Goal: Task Accomplishment & Management: Use online tool/utility

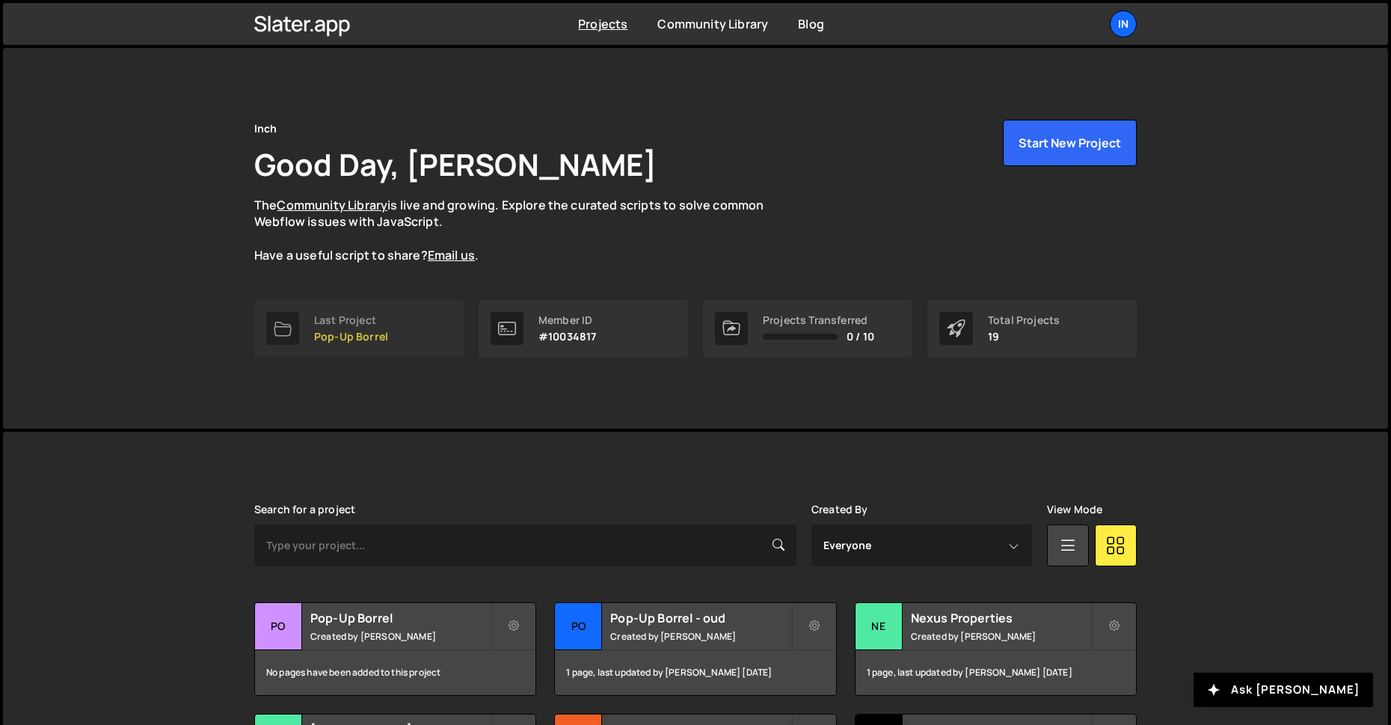
click at [386, 325] on link "Last Project Pop-Up Borrel" at bounding box center [358, 328] width 209 height 57
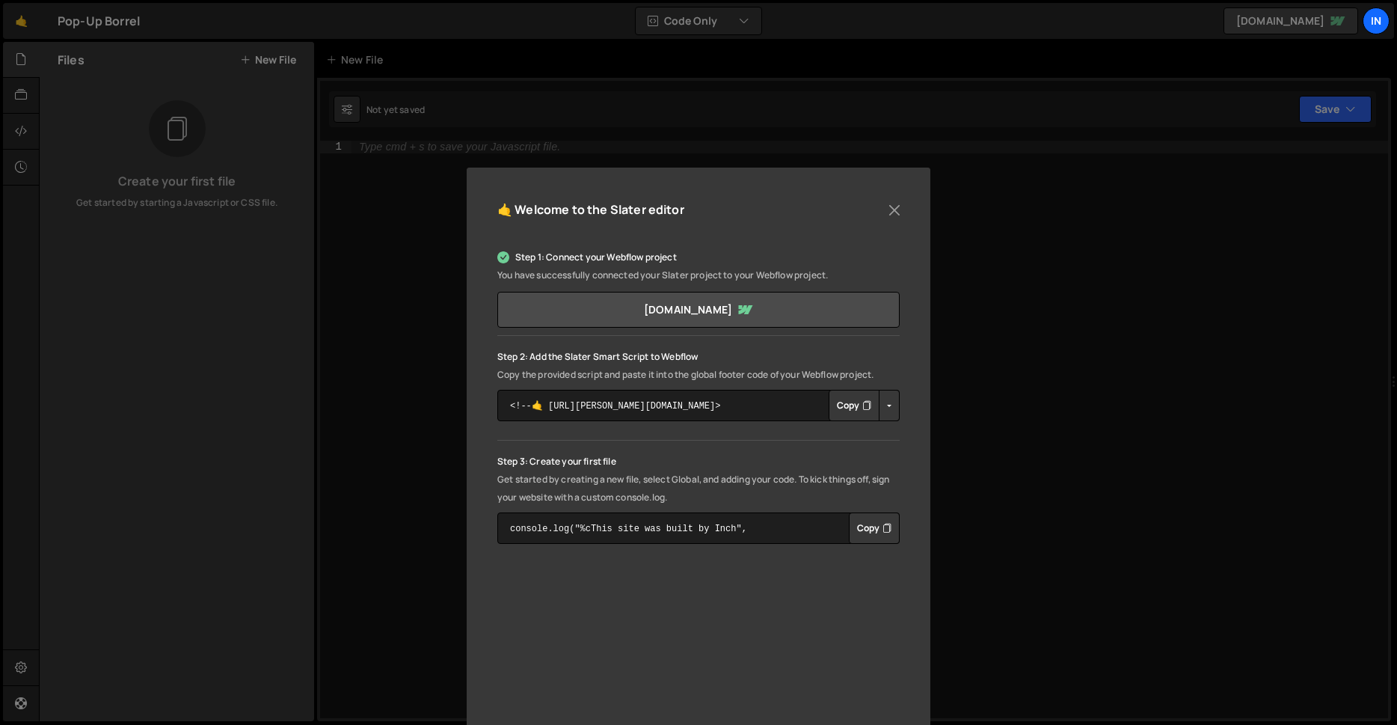
drag, startPoint x: 544, startPoint y: 149, endPoint x: 494, endPoint y: 167, distance: 53.2
click at [543, 150] on div "🤙 Welcome to the [PERSON_NAME] editor Step 1: Connect your Webflow project You …" at bounding box center [698, 362] width 1397 height 725
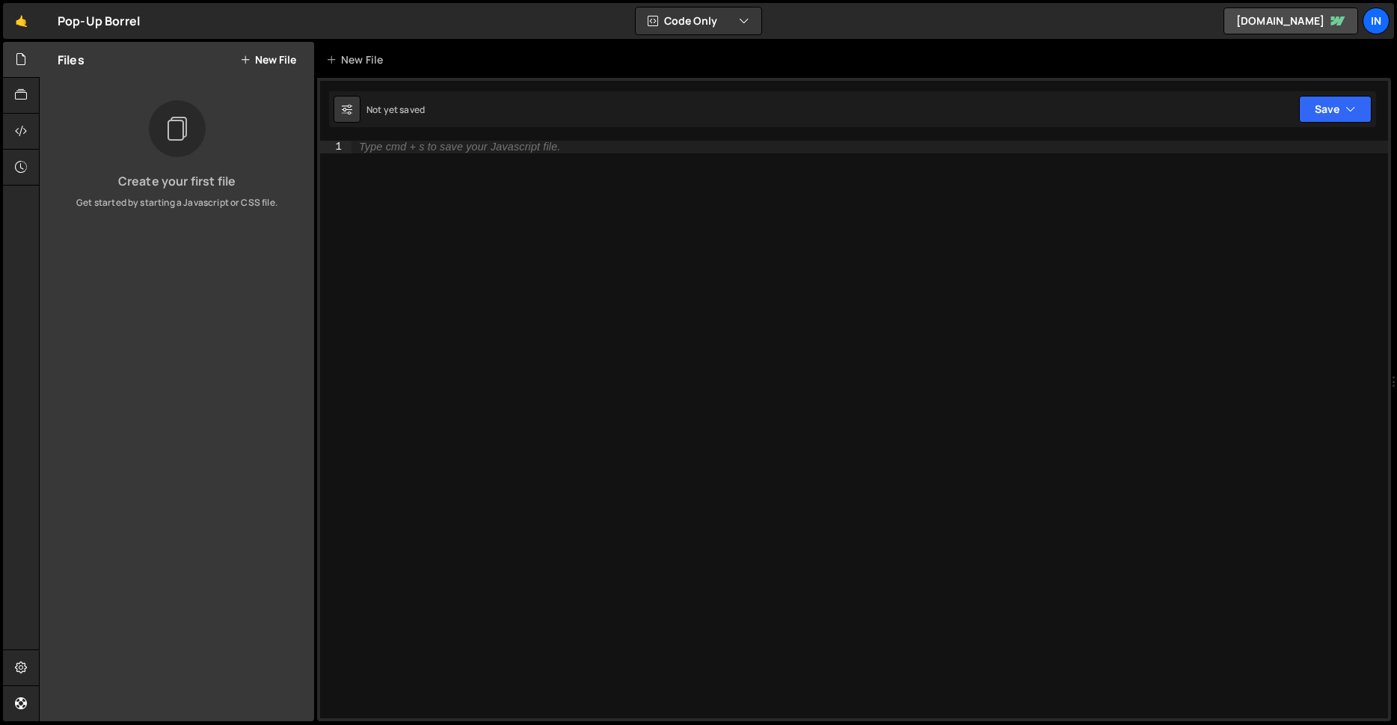
click at [417, 169] on div "Type cmd + s to save your Javascript file." at bounding box center [870, 442] width 1037 height 602
paste textarea "});"
type textarea "});"
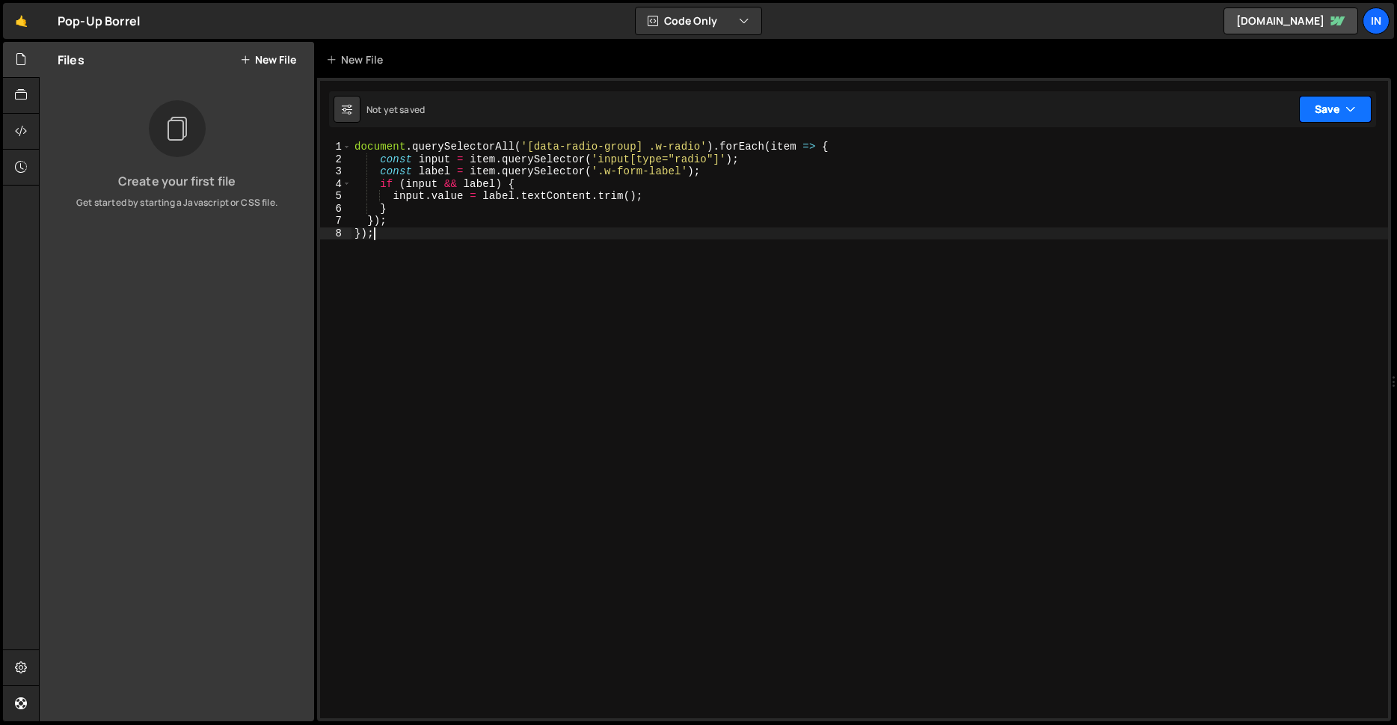
click at [1332, 113] on button "Save" at bounding box center [1335, 109] width 73 height 27
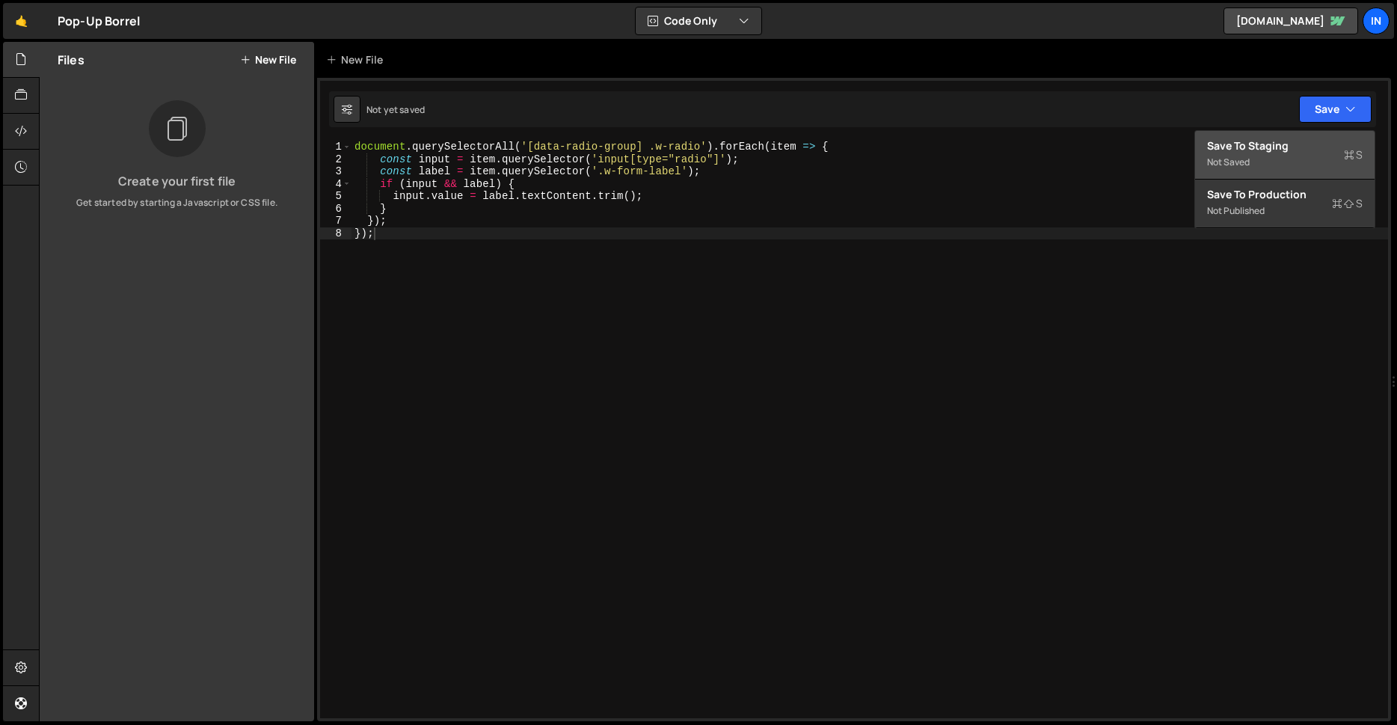
click at [1272, 151] on div "Save to Staging S" at bounding box center [1285, 145] width 156 height 15
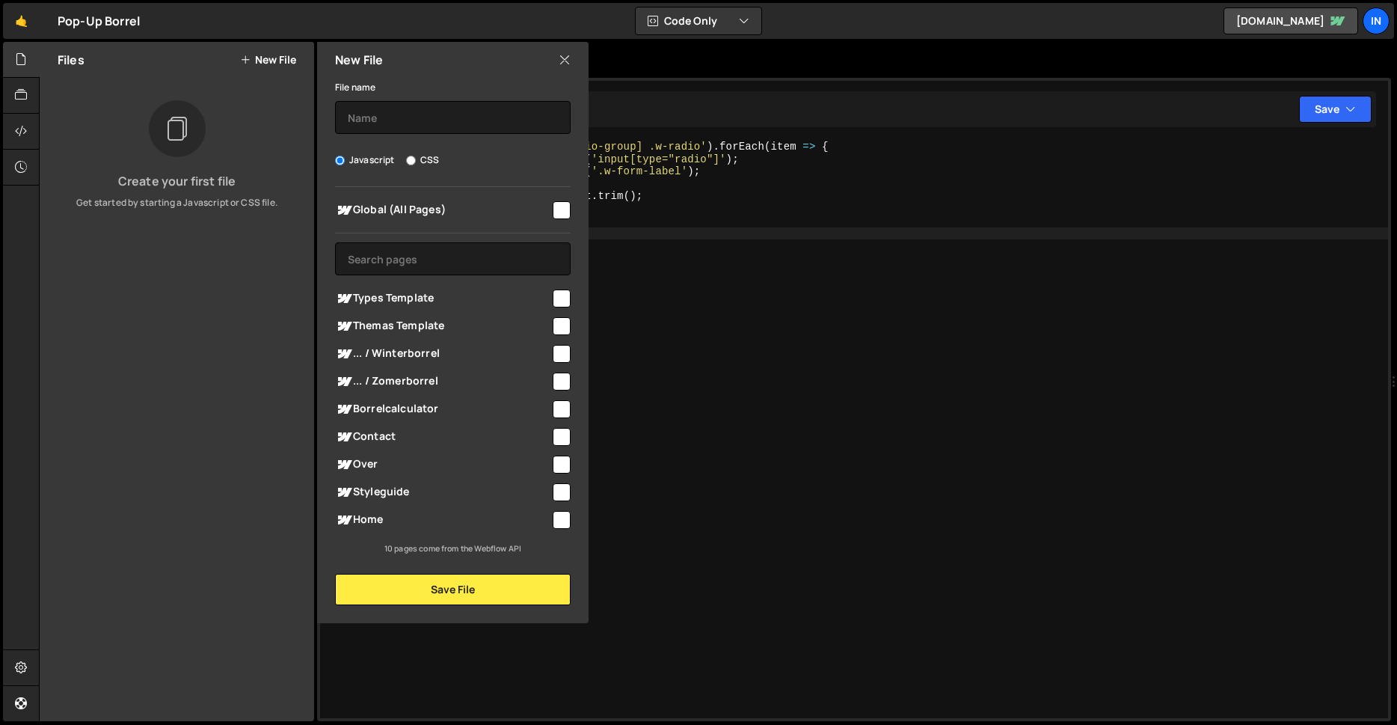
click at [565, 203] on input "checkbox" at bounding box center [562, 210] width 18 height 18
checkbox input "true"
click at [557, 411] on input "checkbox" at bounding box center [562, 409] width 18 height 18
checkbox input "false"
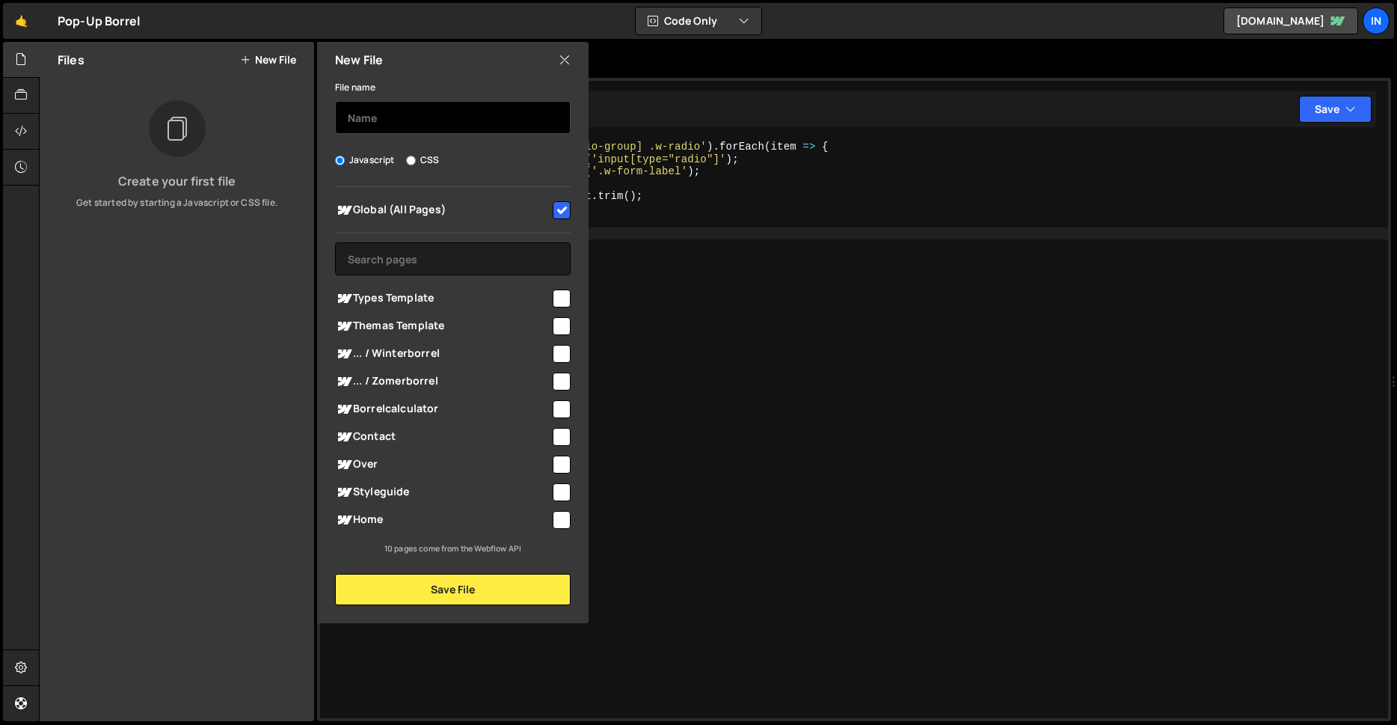
click at [444, 116] on input "text" at bounding box center [453, 117] width 236 height 33
type input "Global"
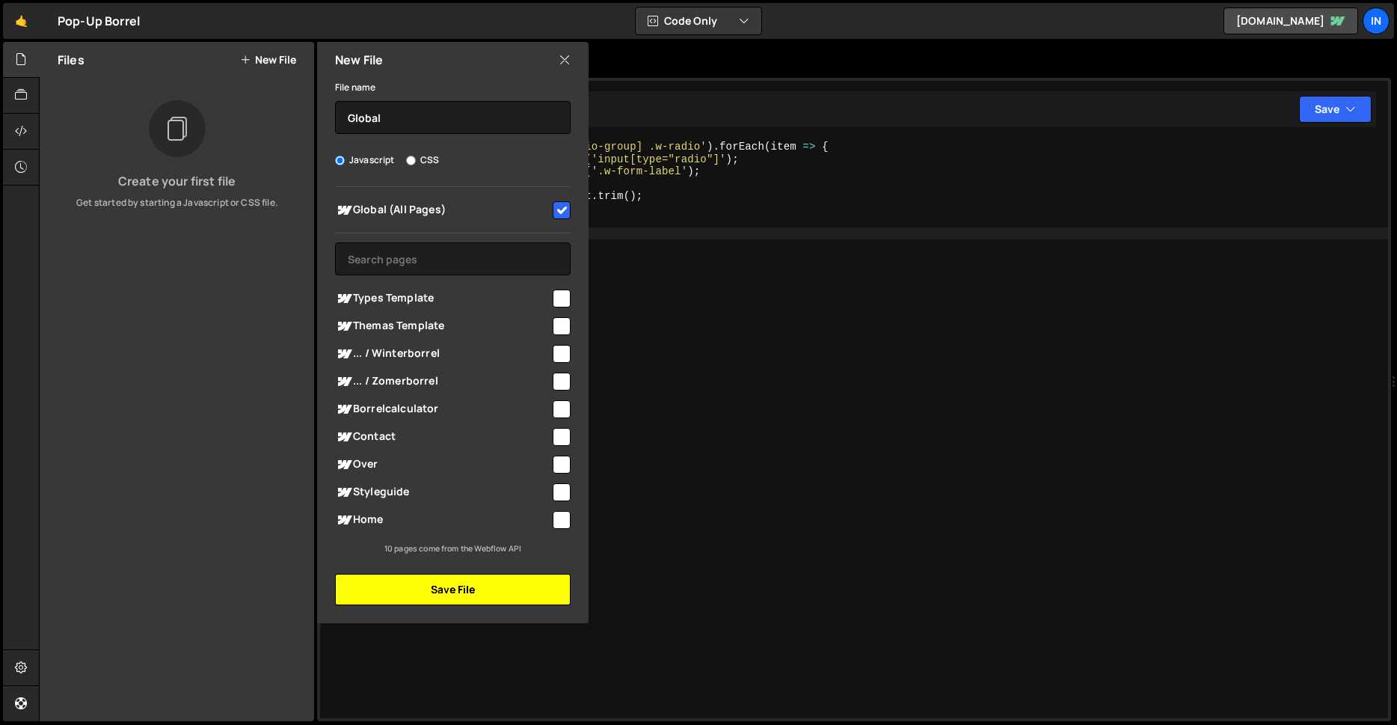
drag, startPoint x: 436, startPoint y: 581, endPoint x: 455, endPoint y: 580, distance: 18.8
click at [436, 581] on button "Save File" at bounding box center [453, 589] width 236 height 31
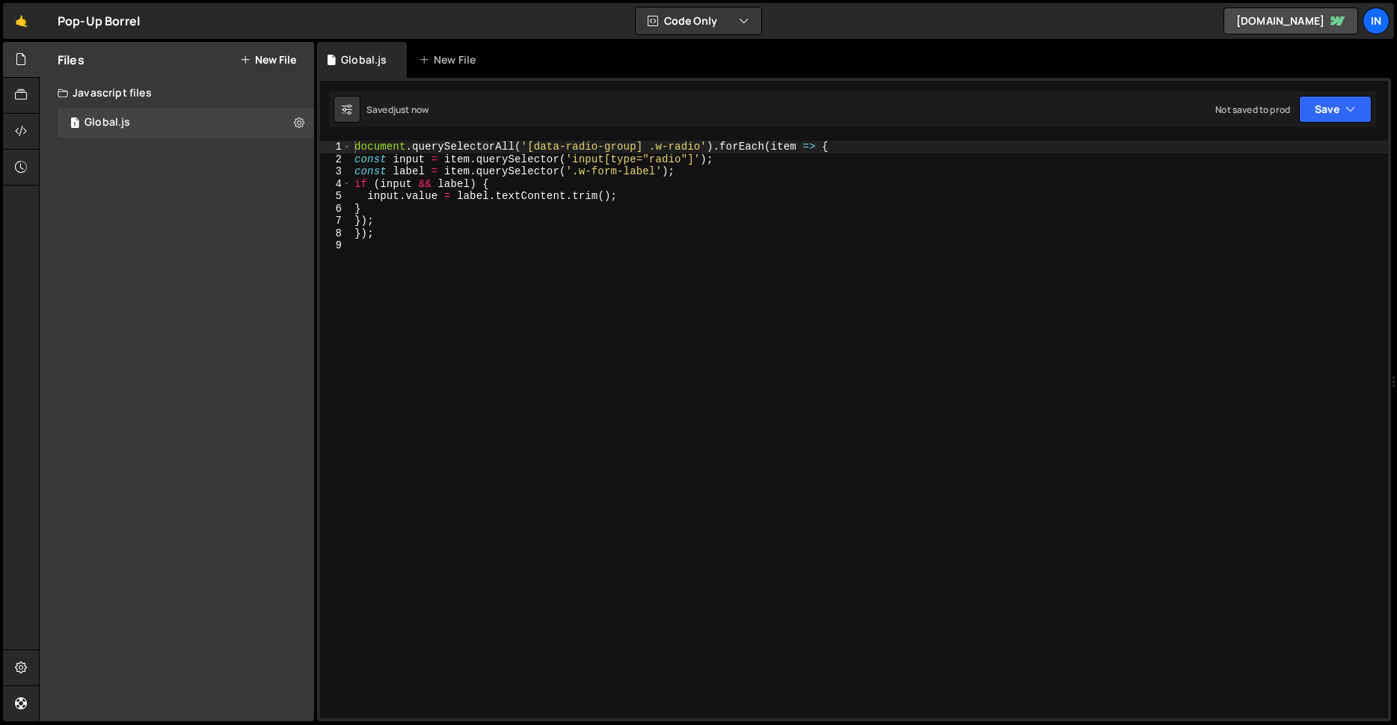
click at [1303, 124] on div "Saved just now Not saved to prod Upgrade to Edit Save Save to Staging S Saved j…" at bounding box center [852, 109] width 1047 height 36
click at [1314, 111] on button "Save" at bounding box center [1335, 109] width 73 height 27
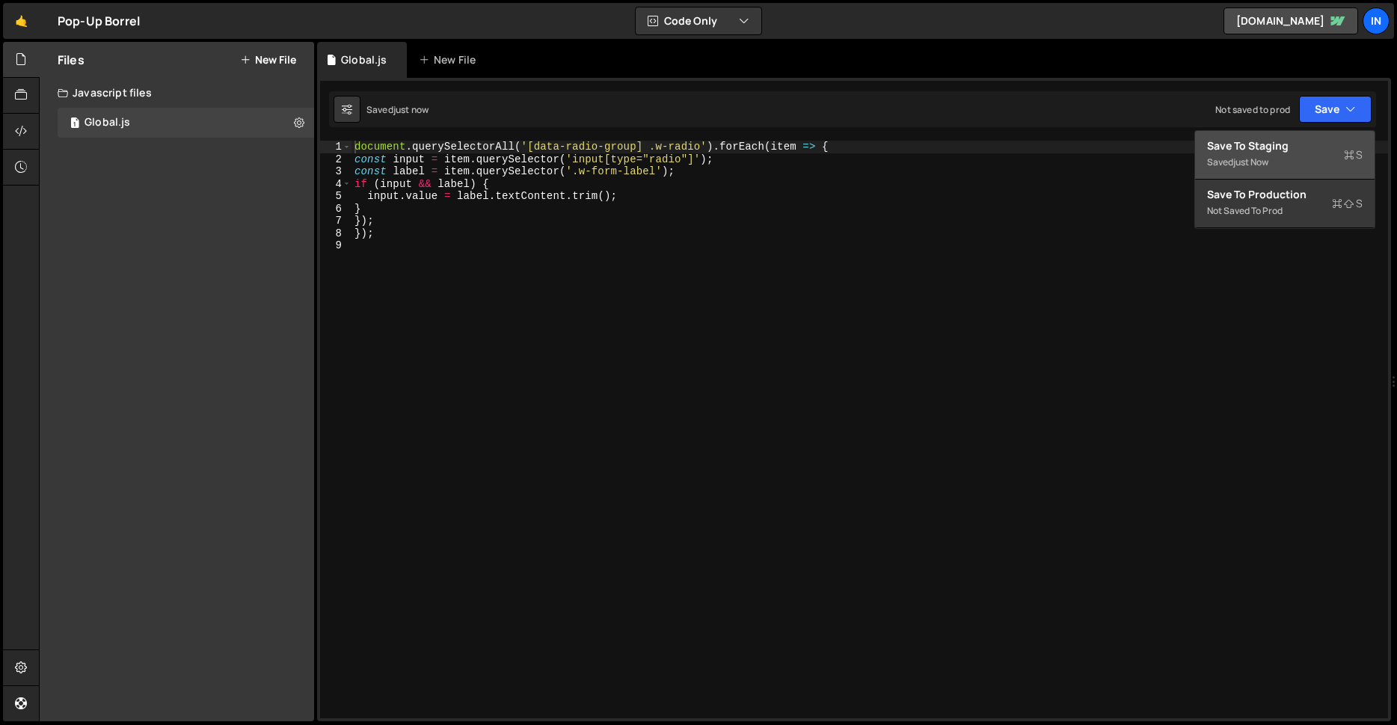
click at [1289, 141] on div "Save to Staging S" at bounding box center [1285, 145] width 156 height 15
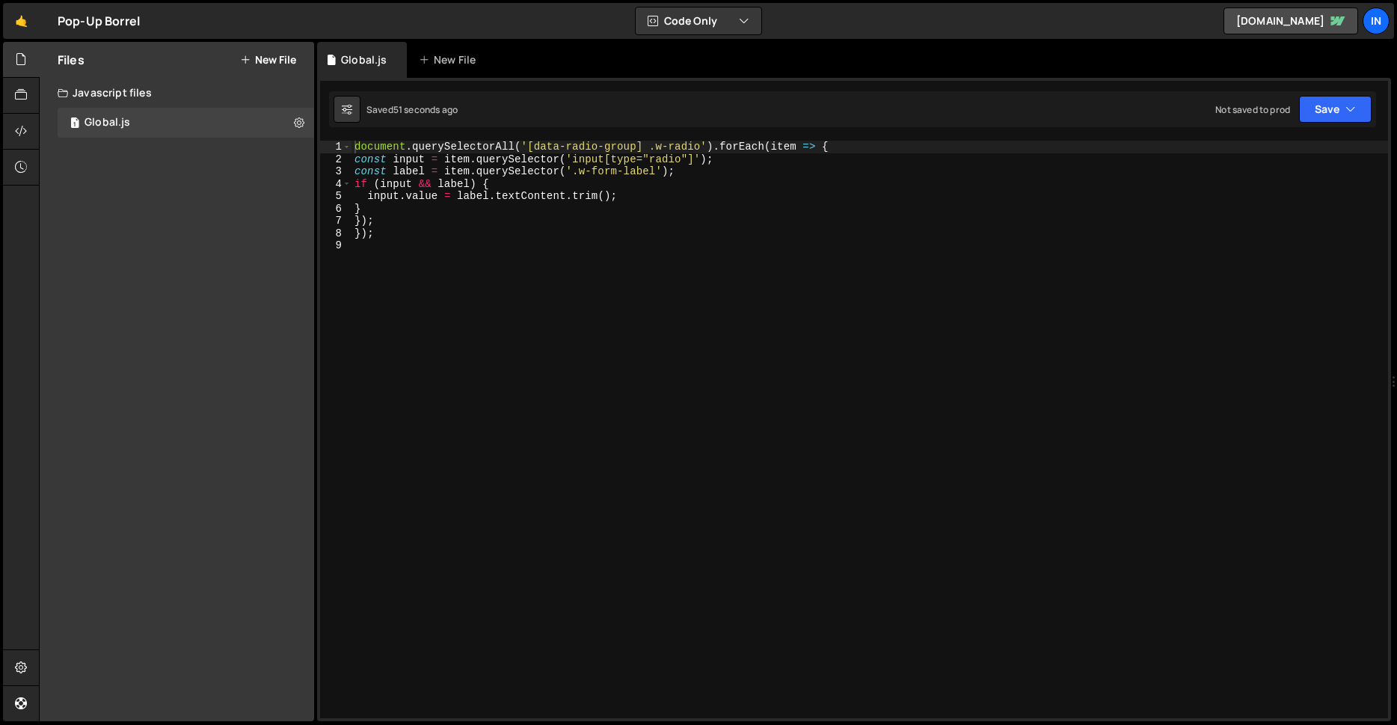
click at [654, 171] on div "document . querySelectorAll ( '[data-radio-group] .w-radio' ) . forEach ( item …" at bounding box center [870, 442] width 1037 height 602
click at [578, 174] on div "document . querySelectorAll ( '[data-radio-group] .w-radio' ) . forEach ( item …" at bounding box center [870, 442] width 1037 height 602
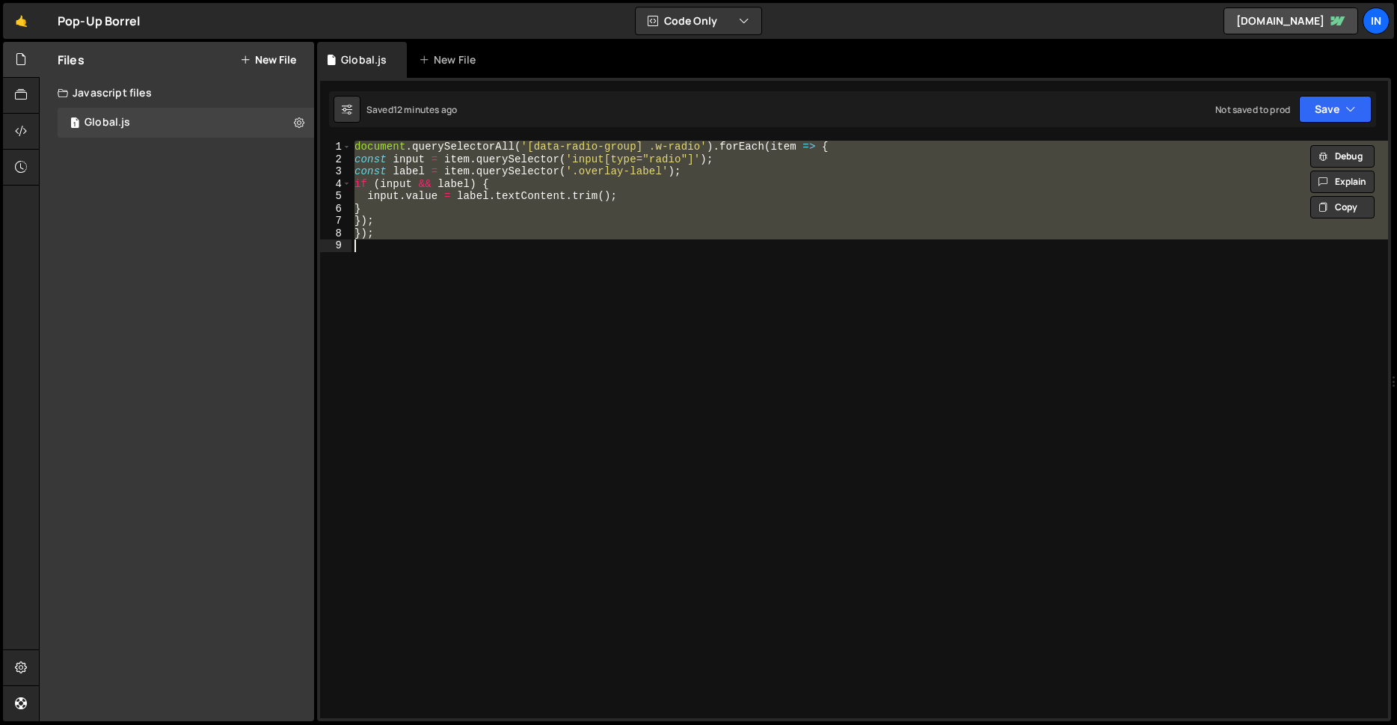
scroll to position [0, 1]
paste textarea "();"
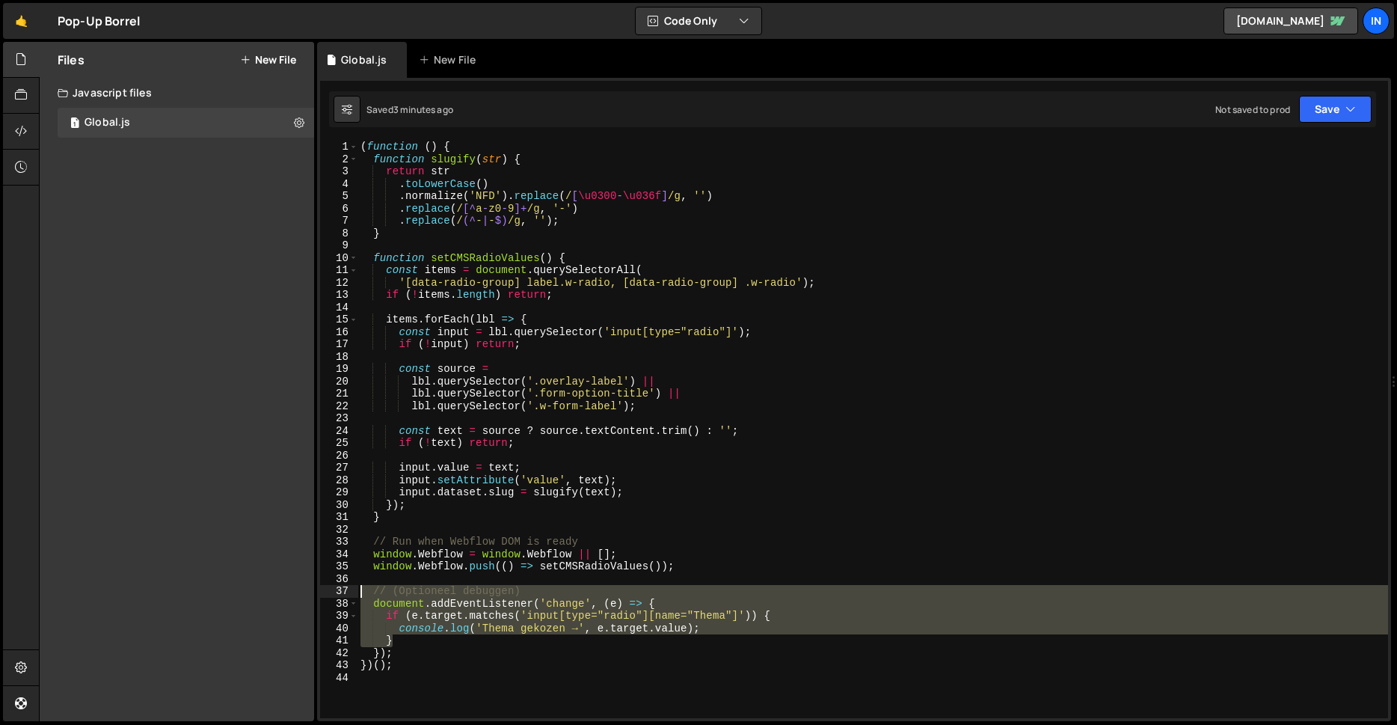
drag, startPoint x: 397, startPoint y: 639, endPoint x: 290, endPoint y: 592, distance: 116.6
click at [290, 592] on div "Files New File Create your first file Get started by starting a Javascript or C…" at bounding box center [718, 382] width 1359 height 680
click at [340, 615] on div "39" at bounding box center [339, 616] width 38 height 13
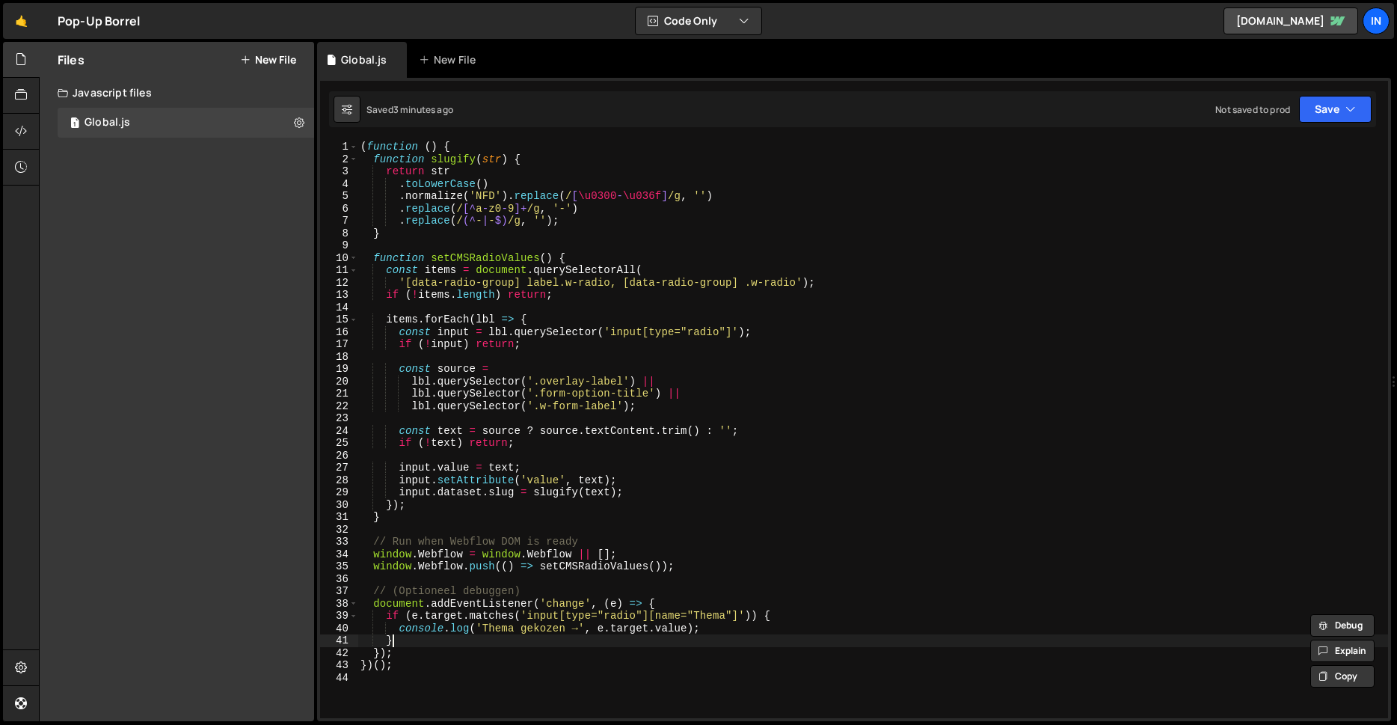
click at [396, 640] on div "( function ( ) { function slugify ( str ) { return str . toLowerCase ( ) . norm…" at bounding box center [873, 442] width 1031 height 602
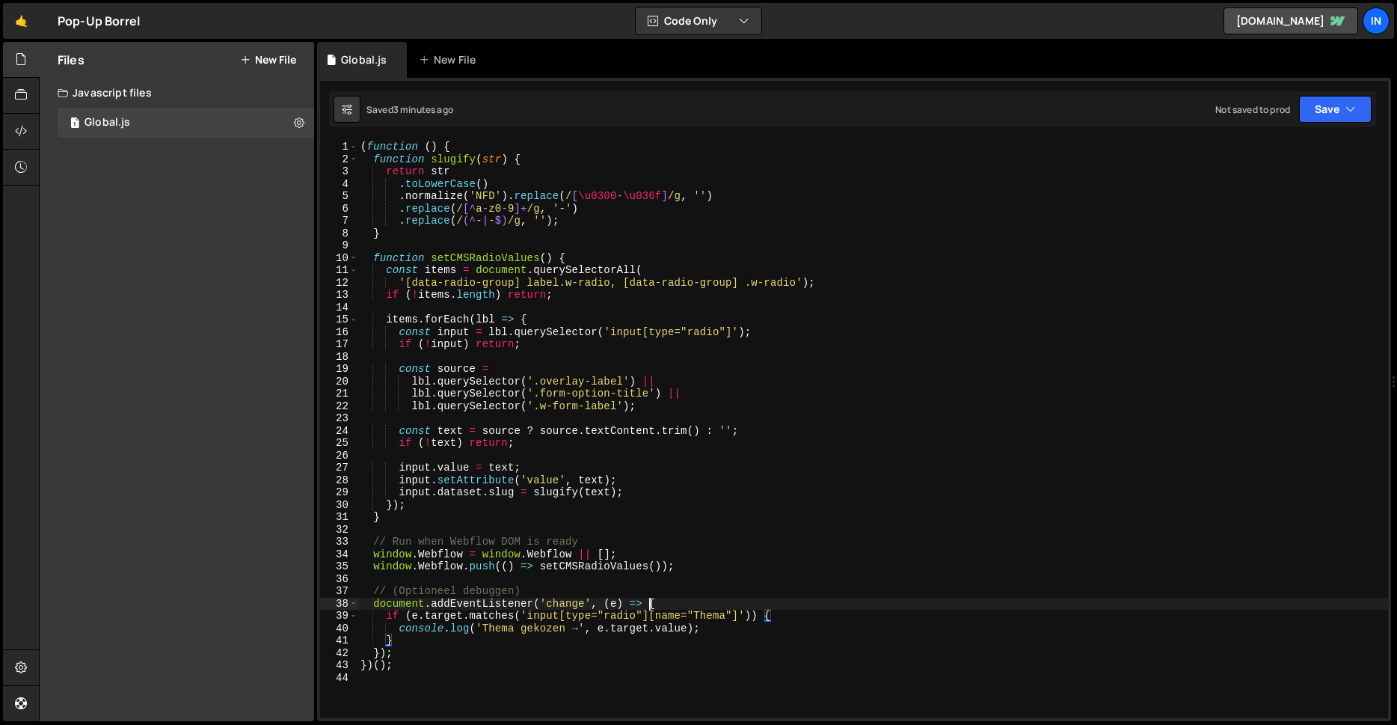
click at [651, 605] on div "( function ( ) { function slugify ( str ) { return str . toLowerCase ( ) . norm…" at bounding box center [873, 442] width 1031 height 602
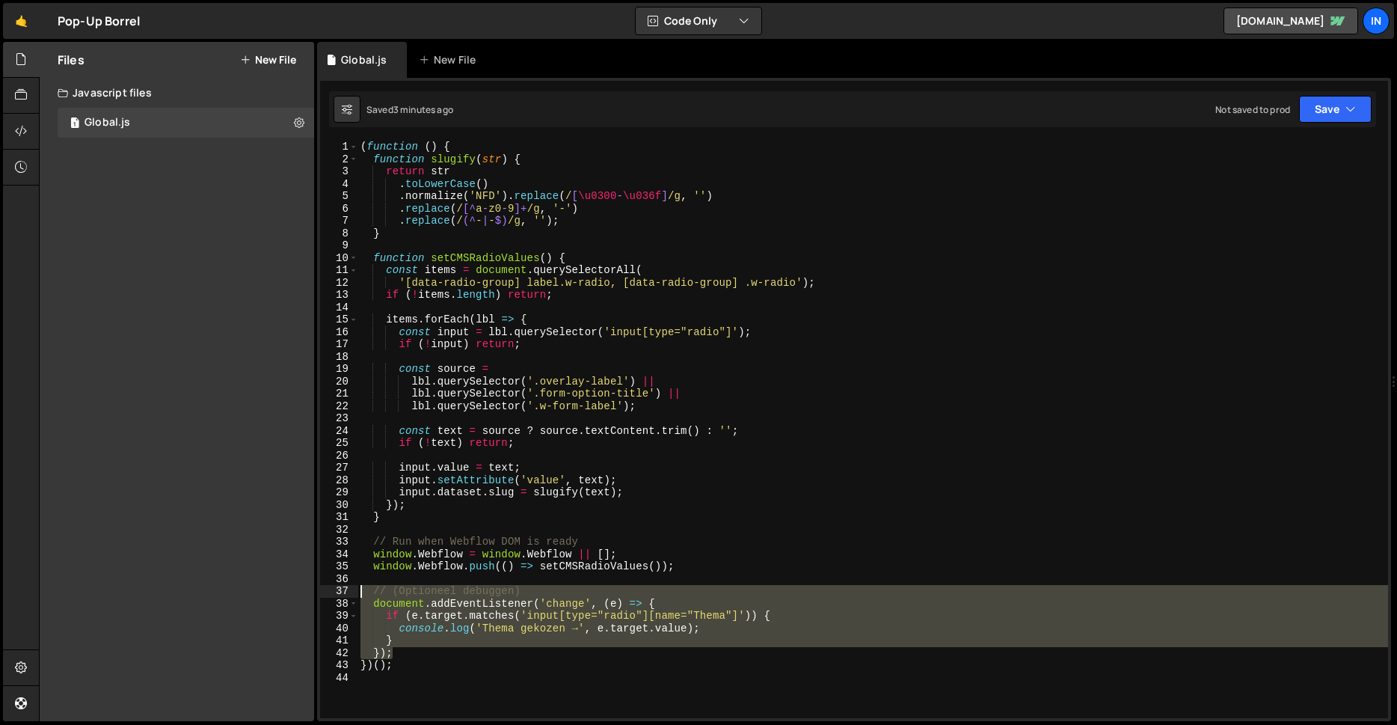
drag, startPoint x: 395, startPoint y: 651, endPoint x: 273, endPoint y: 589, distance: 136.8
click at [273, 589] on div "Files New File Create your first file Get started by starting a Javascript or C…" at bounding box center [718, 382] width 1359 height 680
type textarea "// (Optioneel debuggen) document.addEventListener('change', (e) => {"
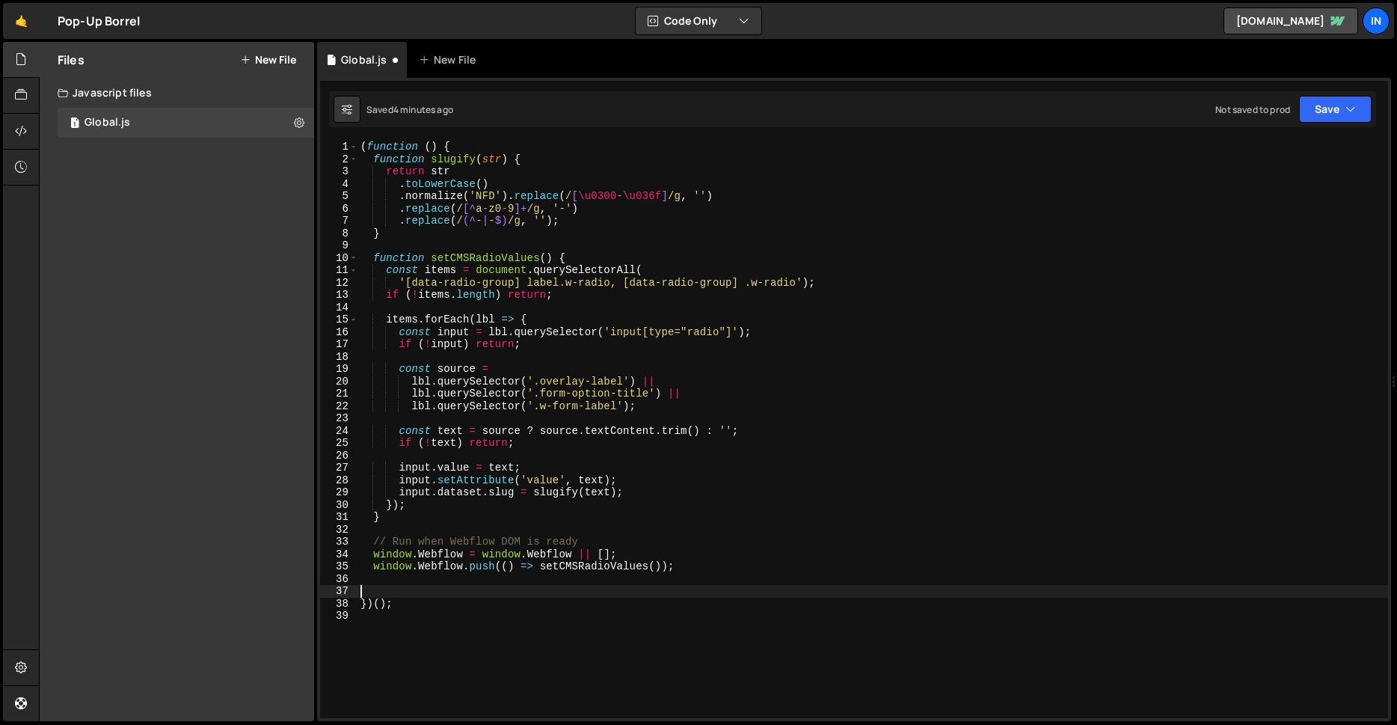
scroll to position [0, 0]
click at [527, 611] on div "( function ( ) { function slugify ( str ) { return str . toLowerCase ( ) . norm…" at bounding box center [873, 442] width 1031 height 602
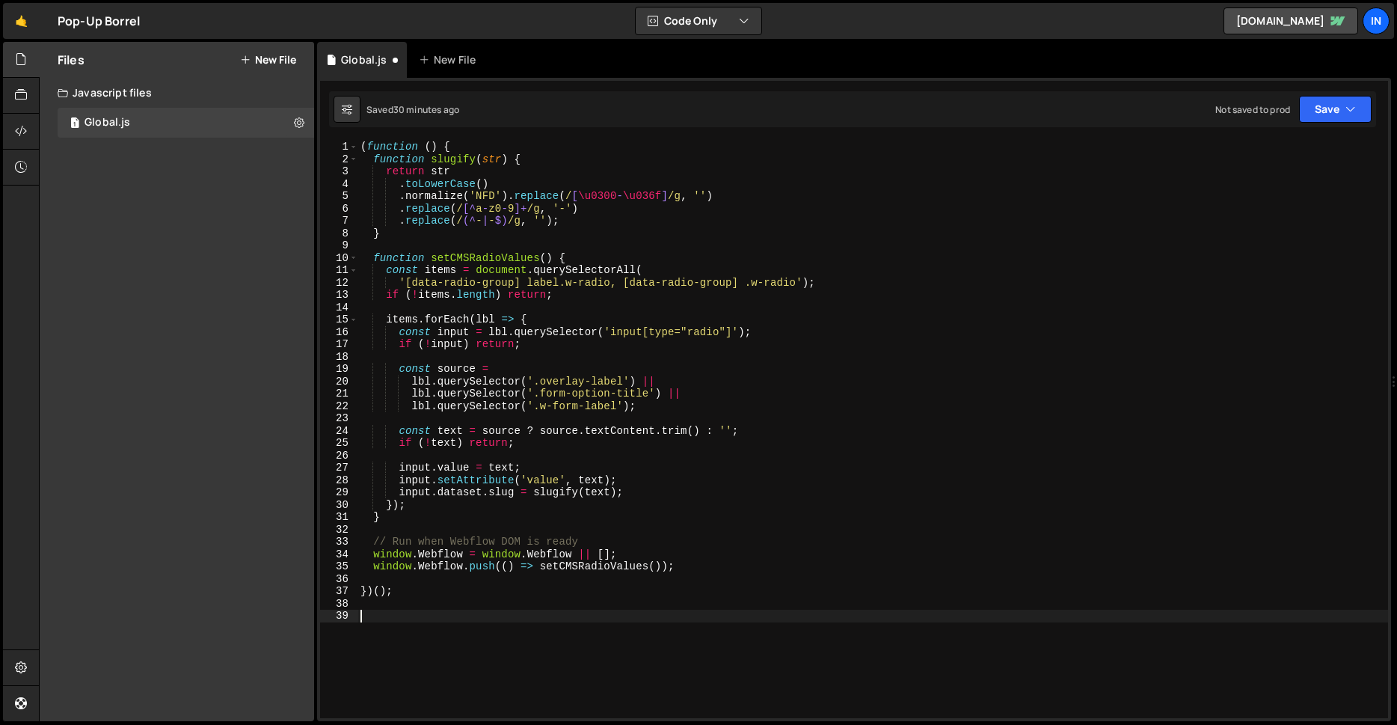
paste textarea "})();"
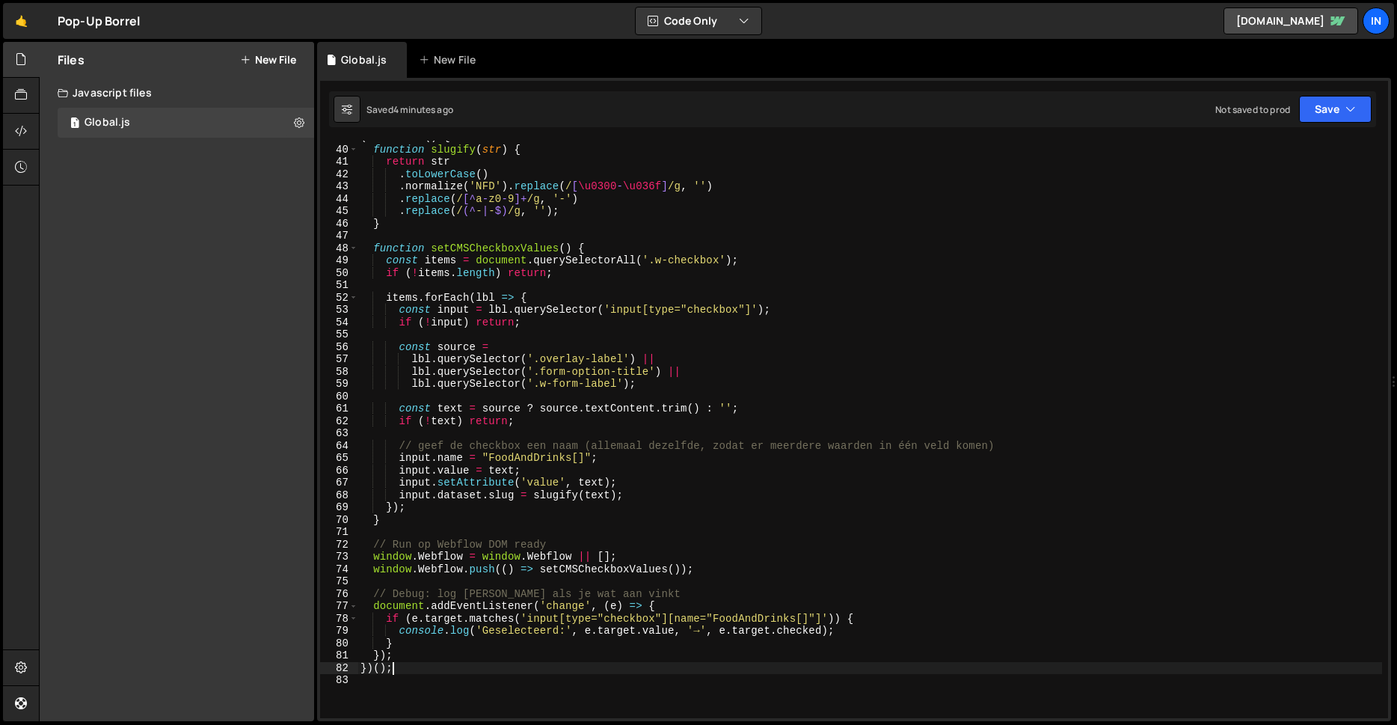
scroll to position [478, 0]
click at [711, 617] on div "( function ( ) { function slugify ( str ) { return str . toLowerCase ( ) . norm…" at bounding box center [870, 433] width 1025 height 602
click at [712, 620] on div "( function ( ) { function slugify ( str ) { return str . toLowerCase ( ) . norm…" at bounding box center [870, 433] width 1025 height 602
drag, startPoint x: 797, startPoint y: 619, endPoint x: 789, endPoint y: 622, distance: 8.4
click at [797, 618] on div "( function ( ) { function slugify ( str ) { return str . toLowerCase ( ) . norm…" at bounding box center [870, 433] width 1025 height 602
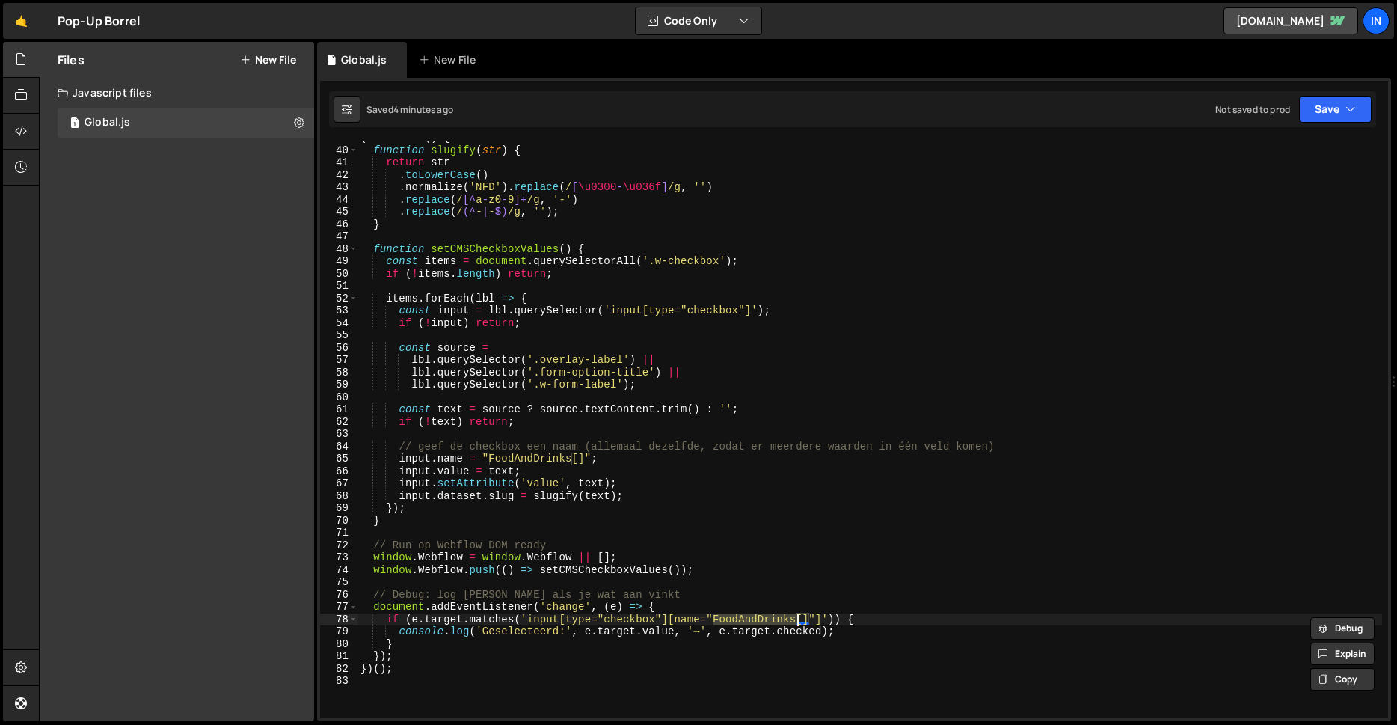
paste textarea "food-d"
click at [571, 460] on div "( function ( ) { function slugify ( str ) { return str . toLowerCase ( ) . norm…" at bounding box center [870, 433] width 1025 height 602
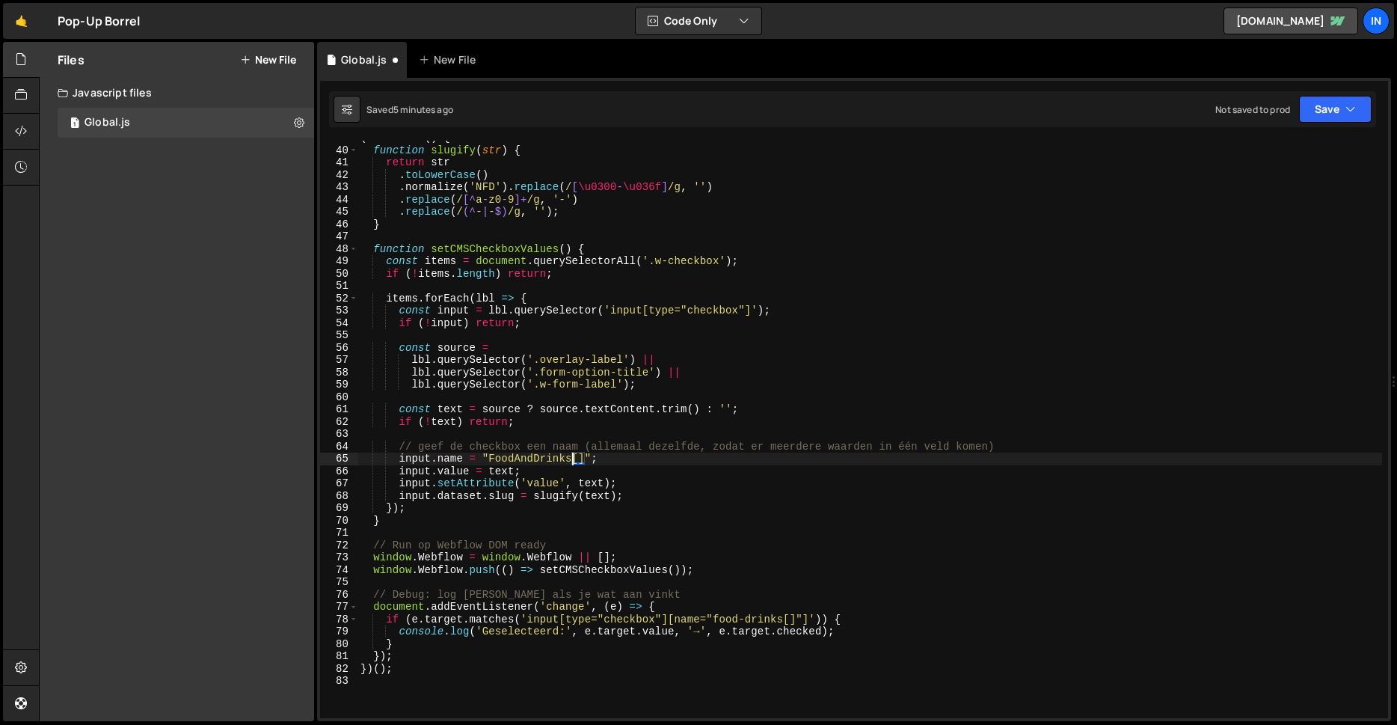
click at [488, 457] on div "( function ( ) { function slugify ( str ) { return str . toLowerCase ( ) . norm…" at bounding box center [870, 433] width 1025 height 602
paste textarea "food-d"
type textarea "[DOMAIN_NAME] = "food-drinks[]";"
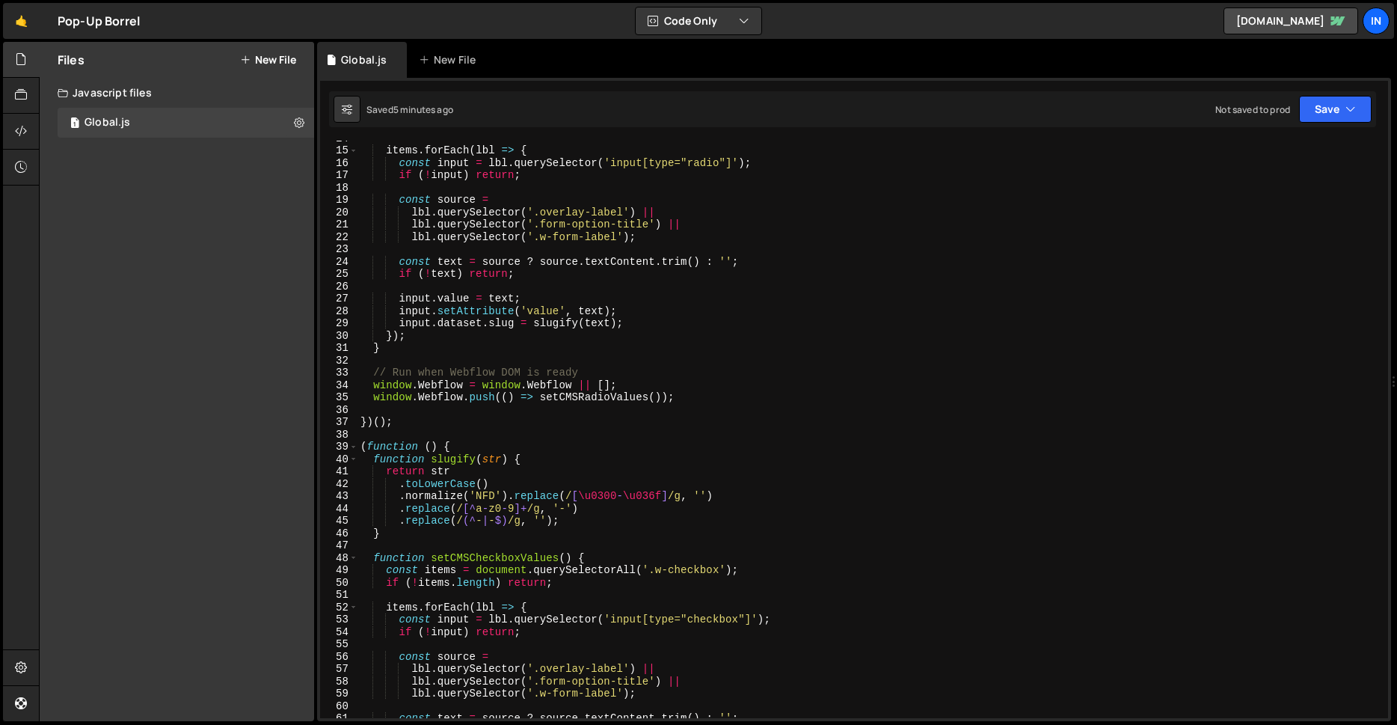
scroll to position [172, 0]
